Goal: Transaction & Acquisition: Download file/media

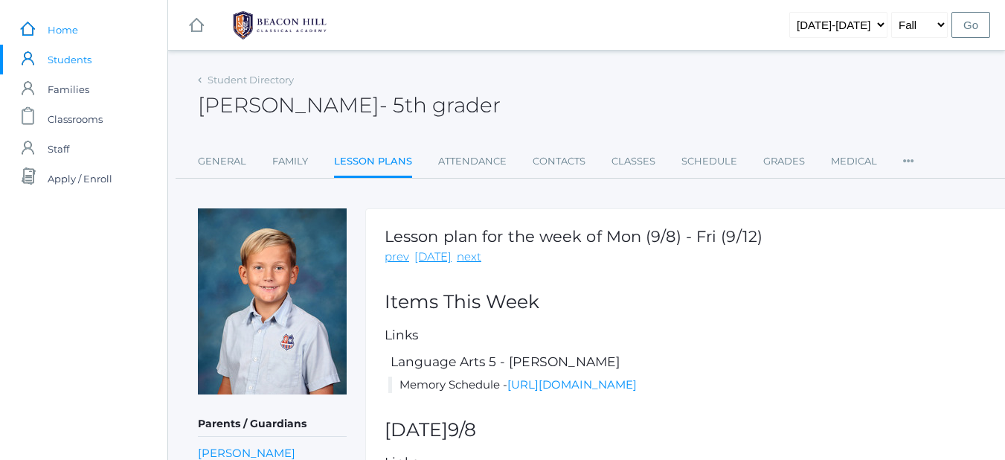
click at [53, 23] on span "Home" at bounding box center [63, 30] width 31 height 30
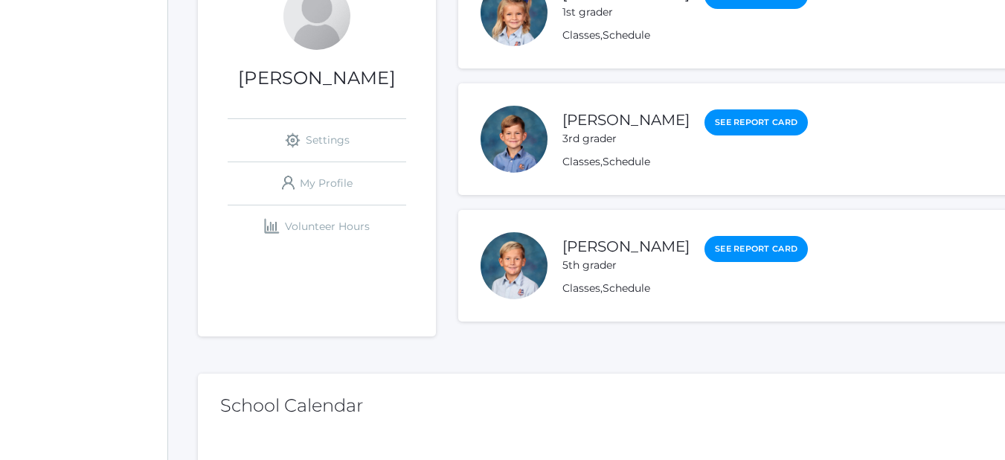
scroll to position [231, 0]
click at [492, 158] on div at bounding box center [514, 138] width 67 height 67
click at [522, 158] on div at bounding box center [514, 138] width 67 height 67
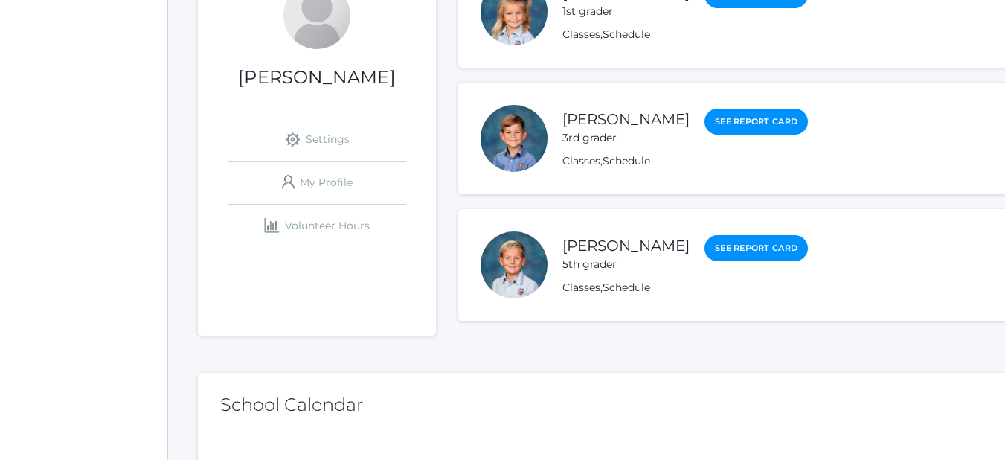
click at [522, 158] on div at bounding box center [514, 138] width 67 height 67
click at [508, 133] on div at bounding box center [514, 138] width 67 height 67
click at [620, 126] on link "[PERSON_NAME]" at bounding box center [626, 119] width 127 height 19
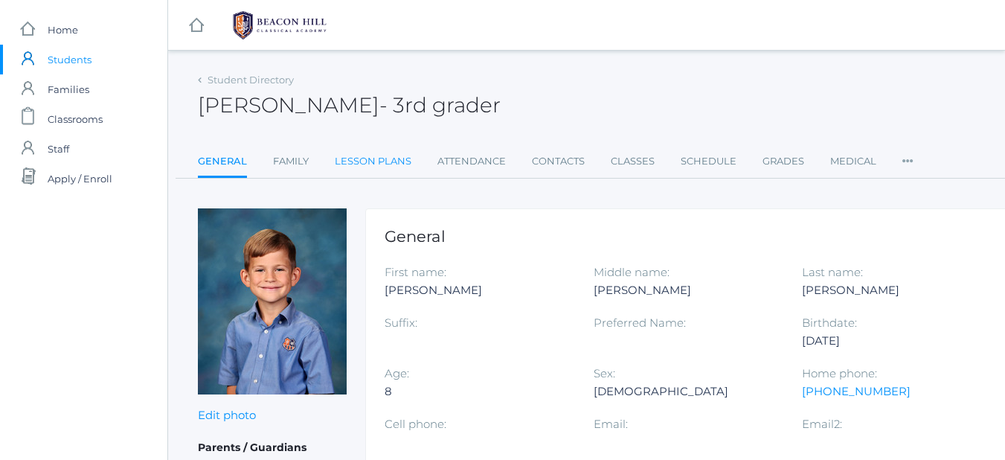
click at [363, 160] on link "Lesson Plans" at bounding box center [373, 162] width 77 height 30
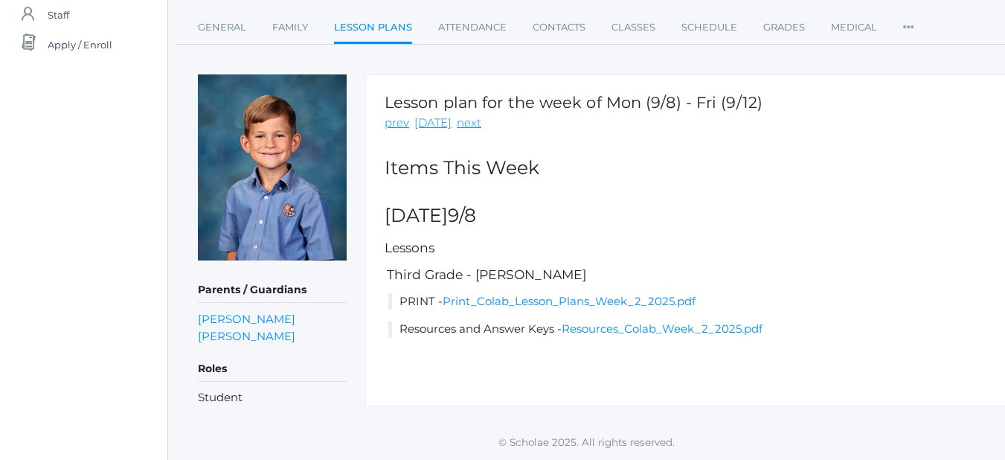
scroll to position [133, 0]
click at [449, 297] on link "Print_Colab_Lesson_Plans_Week_2_2025.pdf" at bounding box center [569, 302] width 253 height 14
